Goal: Information Seeking & Learning: Learn about a topic

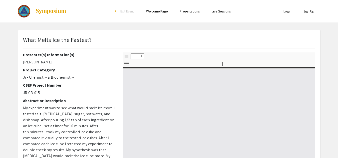
select select "custom"
type input "0"
select select "custom"
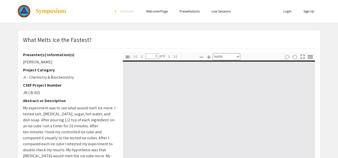
type input "1"
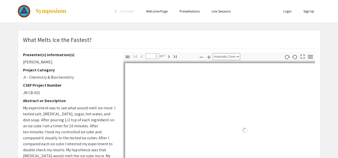
select select "auto"
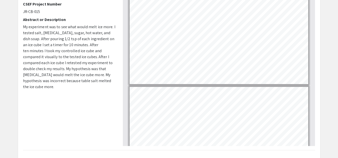
scroll to position [411, 0]
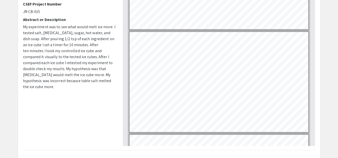
type input "7"
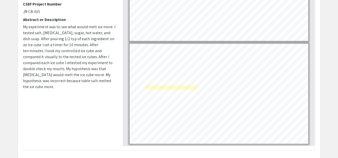
select select "page-width"
click at [147, 88] on link "Page 7" at bounding box center [172, 88] width 53 height 4
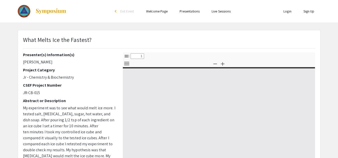
select select "custom"
type input "0"
select select "custom"
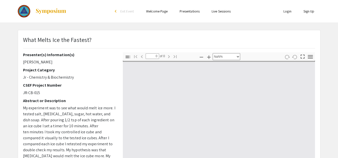
type input "1"
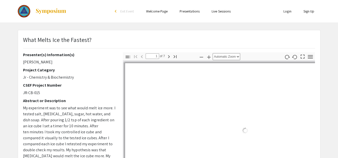
scroll to position [116, 0]
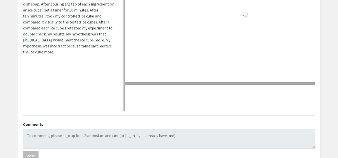
select select "page-width"
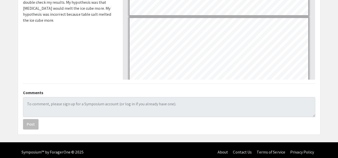
scroll to position [147, 0]
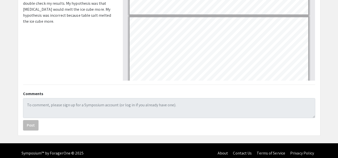
type input "7"
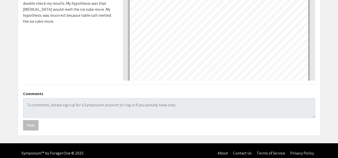
scroll to position [557, 0]
